Goal: Information Seeking & Learning: Check status

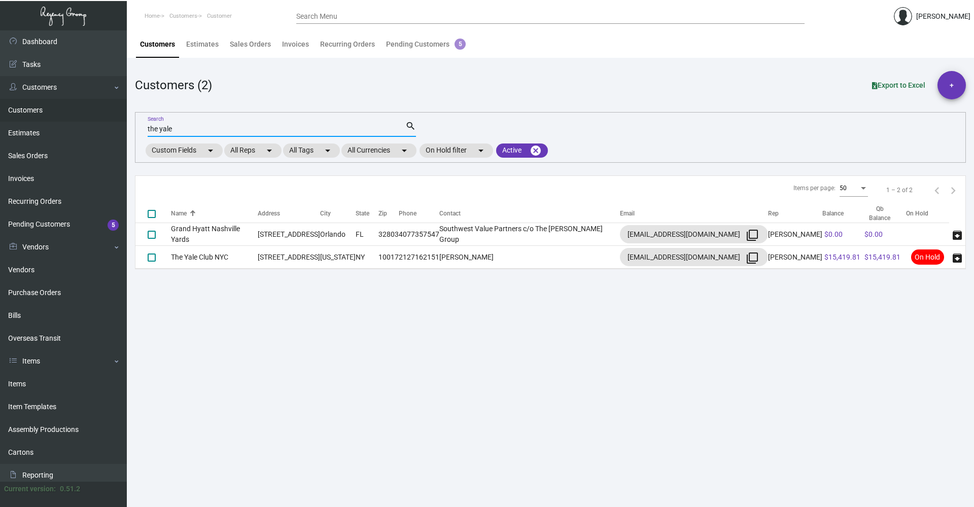
click at [192, 133] on input "the yale" at bounding box center [277, 129] width 258 height 8
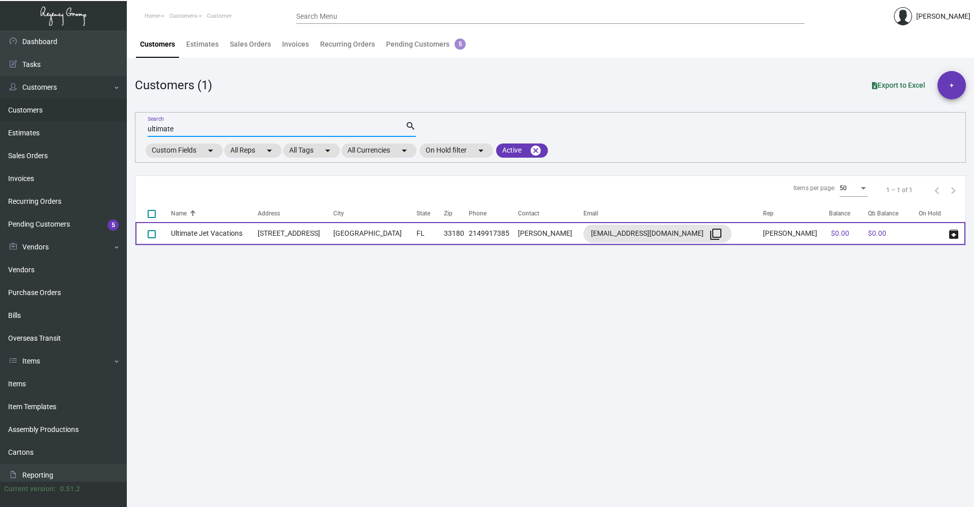
type input "ultimate"
click at [333, 234] on td "[STREET_ADDRESS]" at bounding box center [296, 233] width 76 height 23
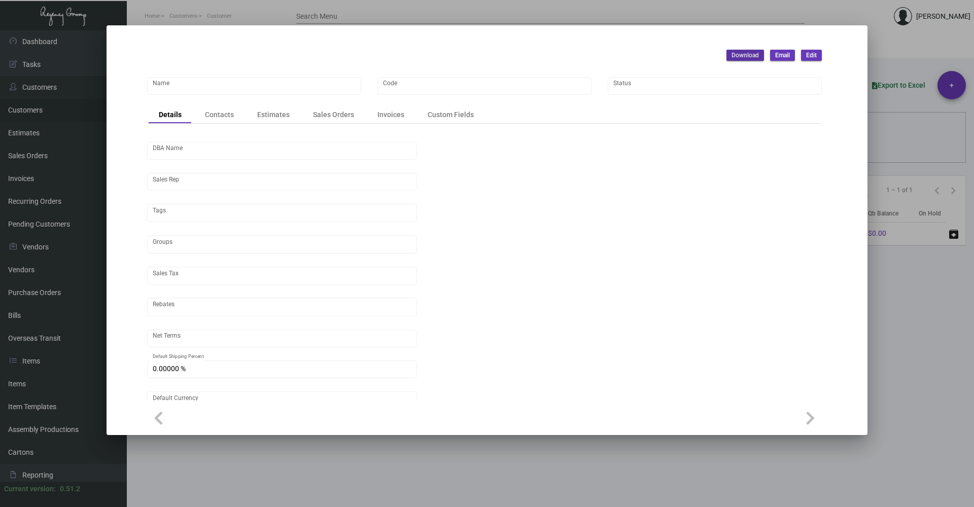
type input "Ultimate Jet Vacations"
type input "UJV"
type input "Ultimate Jet Vacations"
type input "[PERSON_NAME]"
type input "[GEOGRAPHIC_DATA]-[GEOGRAPHIC_DATA]"
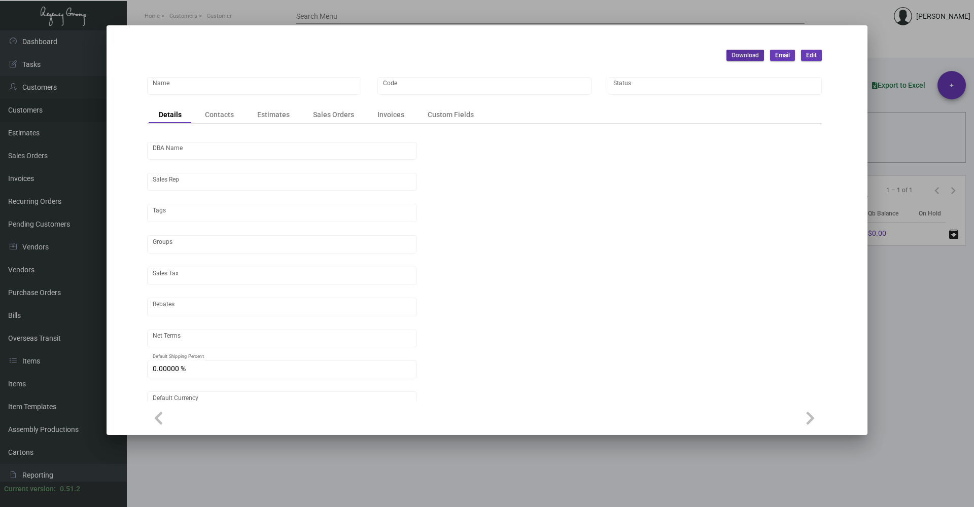
type input "Pre"
type input "United States Dollar $"
type input "$ 0.00"
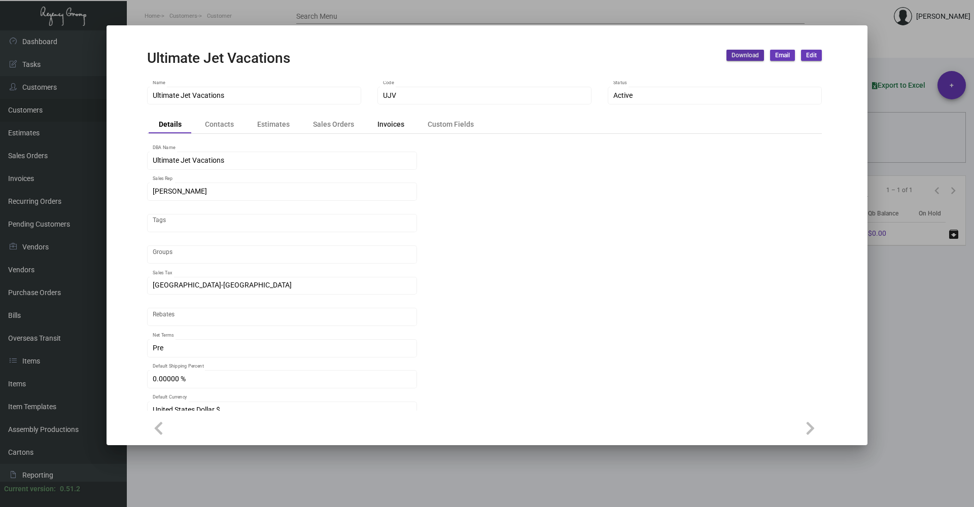
click at [394, 126] on div "Invoices" at bounding box center [390, 124] width 27 height 11
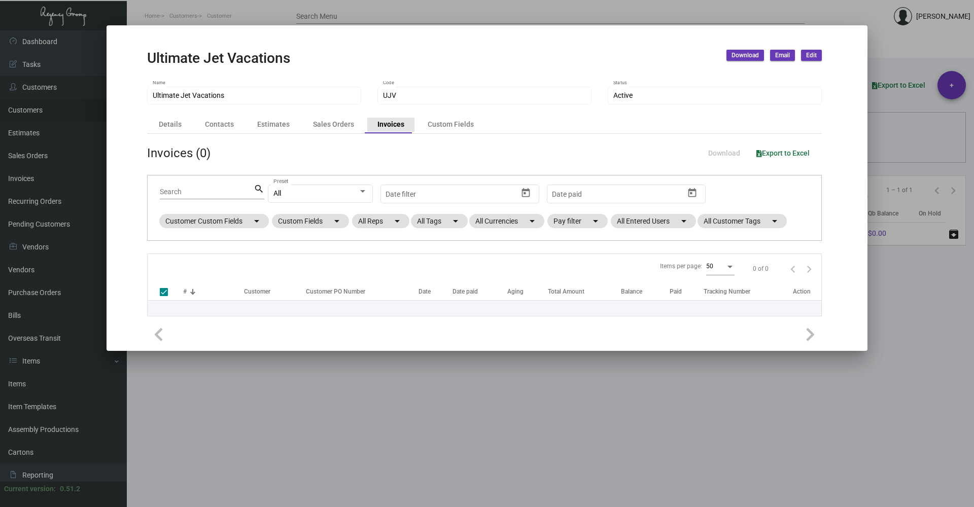
checkbox input "false"
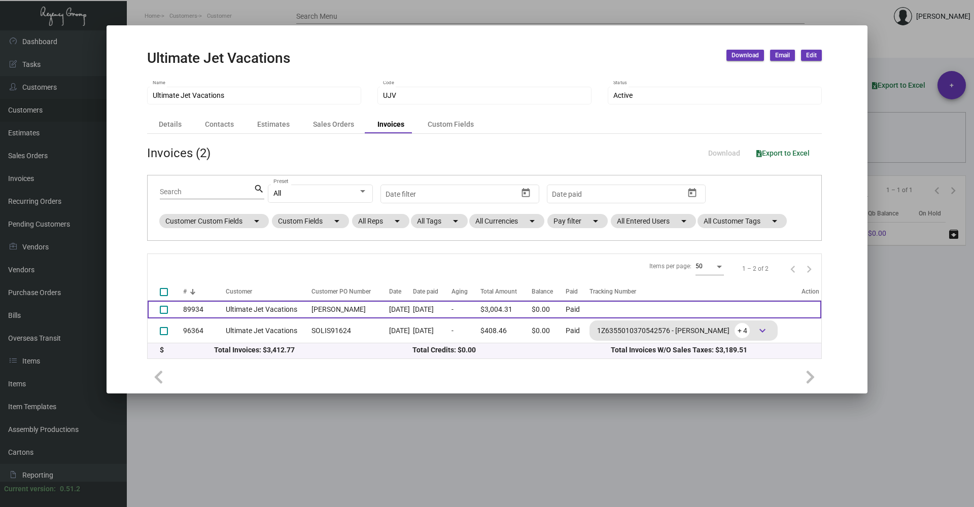
click at [531, 303] on td "$3,004.31" at bounding box center [505, 310] width 51 height 18
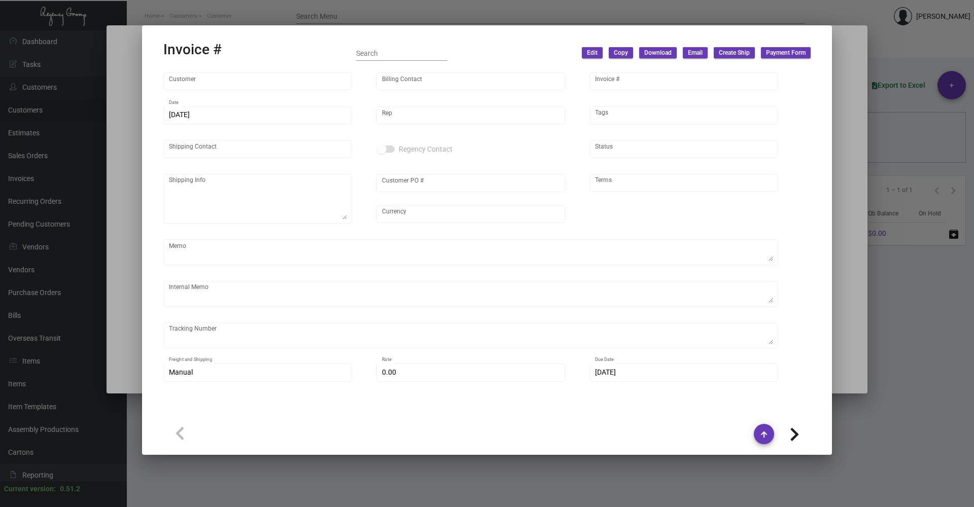
type input "Ultimate Jet Vacations"
type input "[PERSON_NAME]"
type input "89934"
type input "[DATE]"
type input "[PERSON_NAME]"
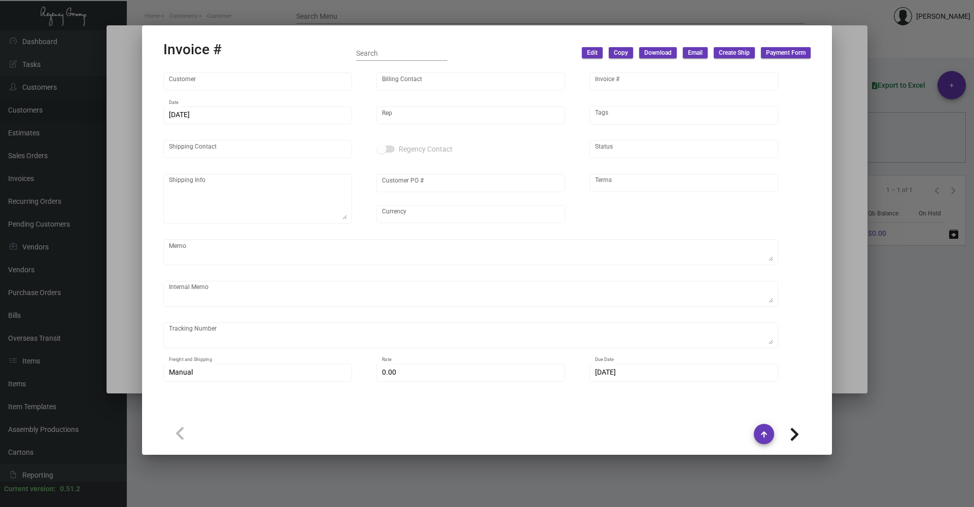
type input "[PERSON_NAME]"
type textarea "Ultimate Jet Vacations - [PERSON_NAME]"
type input "[PERSON_NAME]"
type input "United States Dollar $"
type input "Pre"
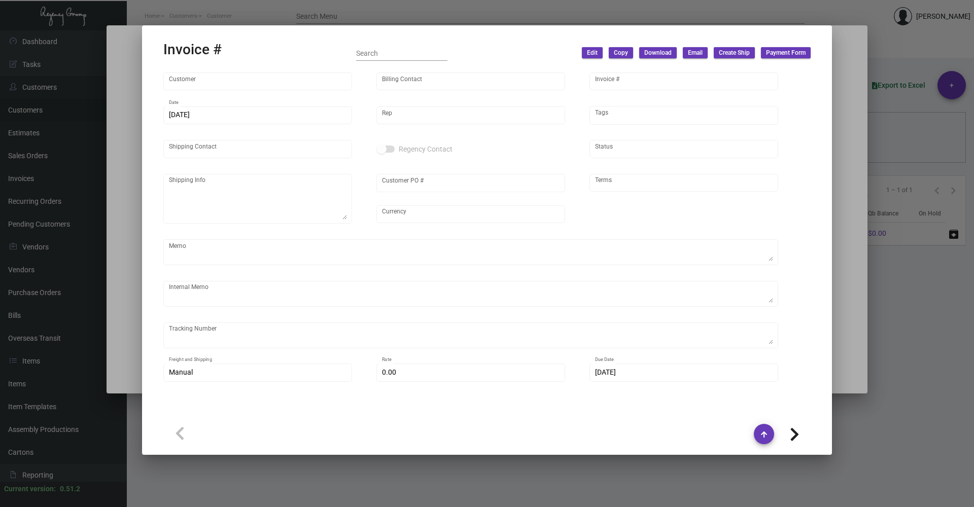
type textarea "69/31/1033 - LOR ipsu-dolorsi ame'c $0,337.51 *Adipiscin* - Elitse doe temporin…"
type input "12.30000 %"
type input "[DATE]"
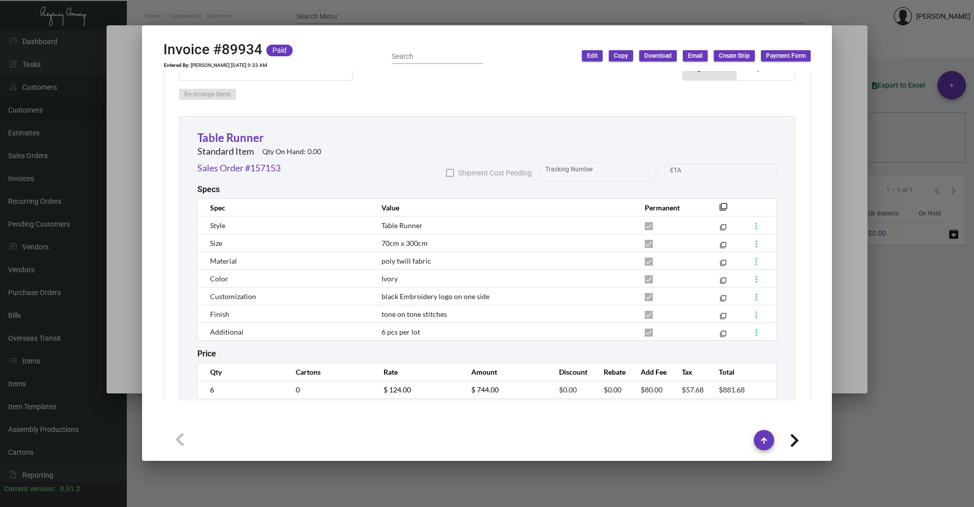
scroll to position [659, 0]
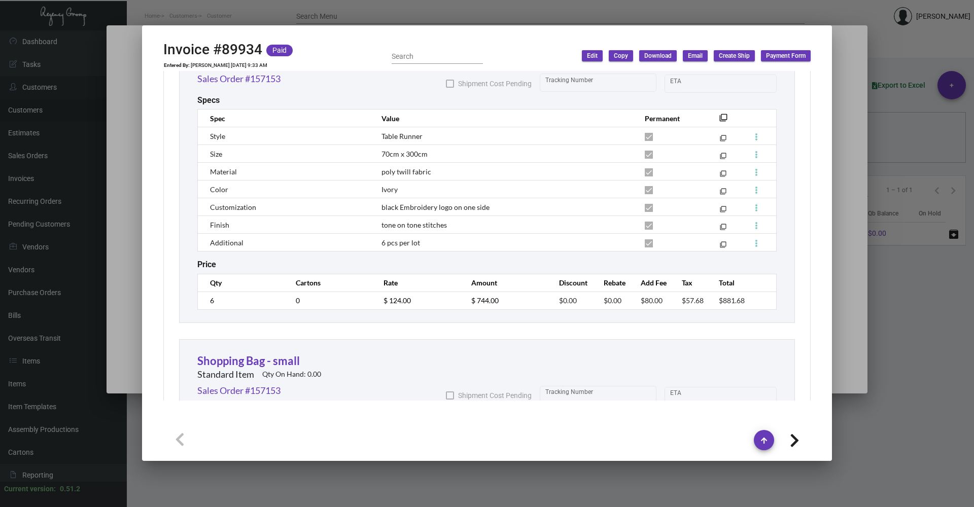
click at [838, 154] on div at bounding box center [487, 253] width 974 height 507
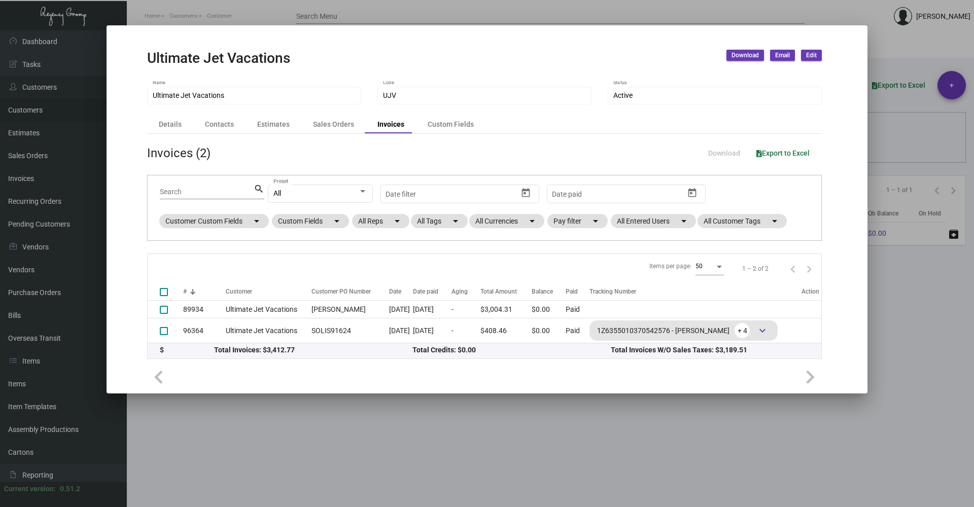
click at [928, 245] on div at bounding box center [487, 253] width 974 height 507
